Goal: Complete application form

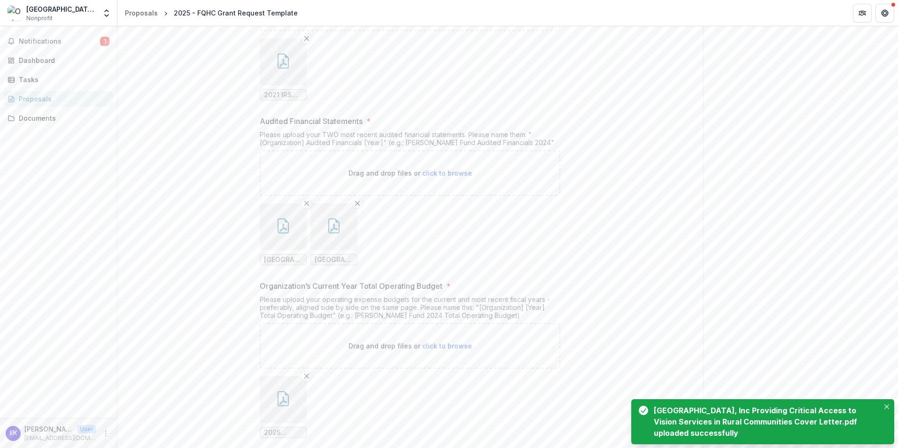
scroll to position [1748, 0]
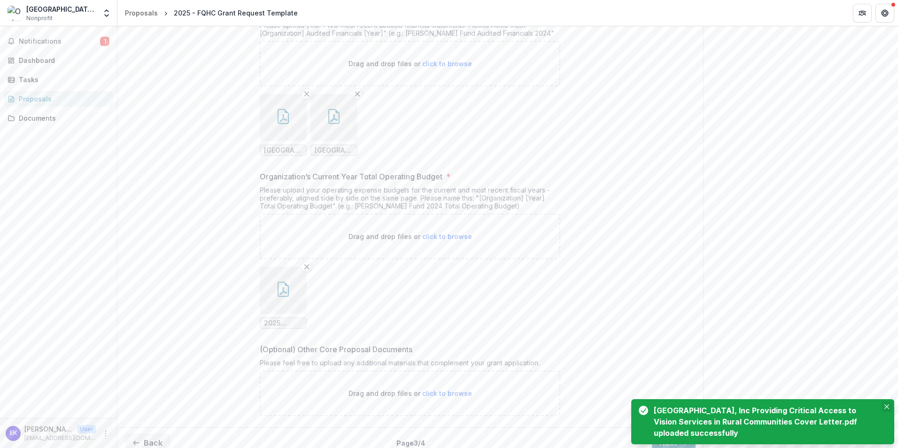
click at [886, 404] on button "Close" at bounding box center [886, 406] width 11 height 11
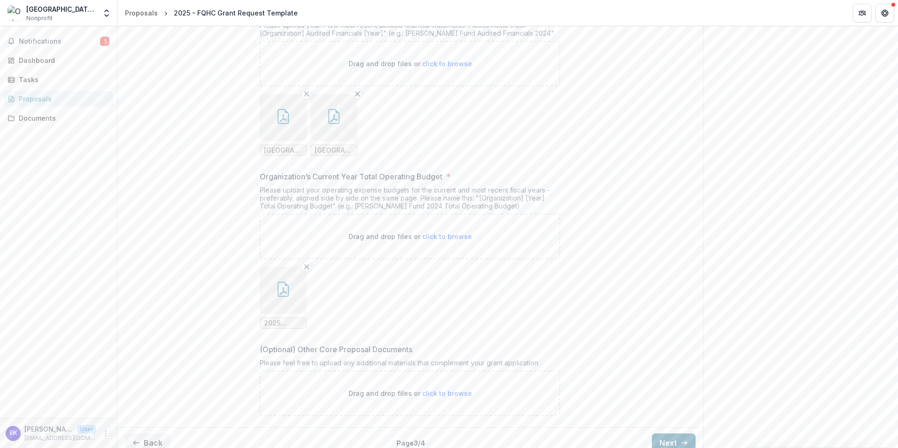
click at [675, 433] on button "Next" at bounding box center [674, 442] width 44 height 19
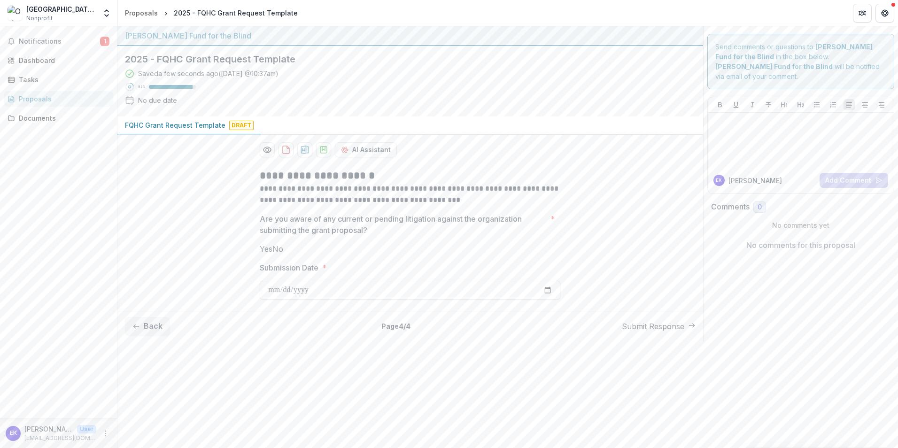
scroll to position [0, 0]
click at [272, 254] on span at bounding box center [272, 248] width 0 height 9
click at [548, 300] on input "Submission Date *" at bounding box center [410, 290] width 300 height 19
type input "**********"
click at [289, 148] on icon "download-proposal" at bounding box center [286, 150] width 7 height 8
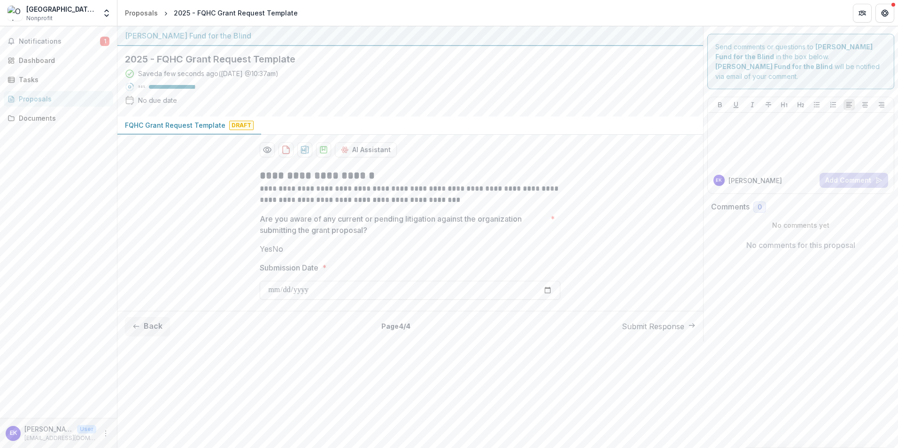
click at [639, 332] on button "Submit Response" at bounding box center [659, 326] width 74 height 11
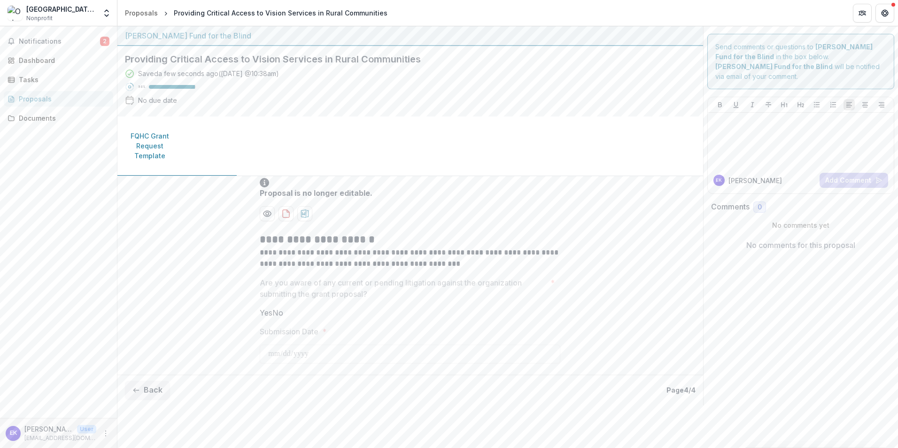
click at [8, 447] on button "Close" at bounding box center [4, 453] width 8 height 11
